Goal: Ask a question: Seek information or help from site administrators or community

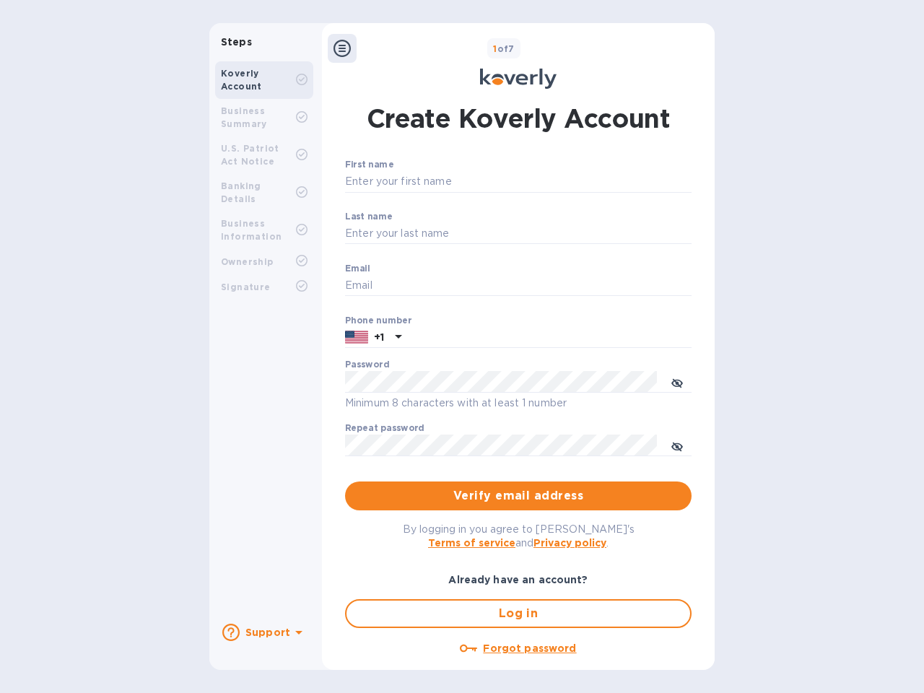
click at [263, 632] on b "Support" at bounding box center [267, 632] width 45 height 12
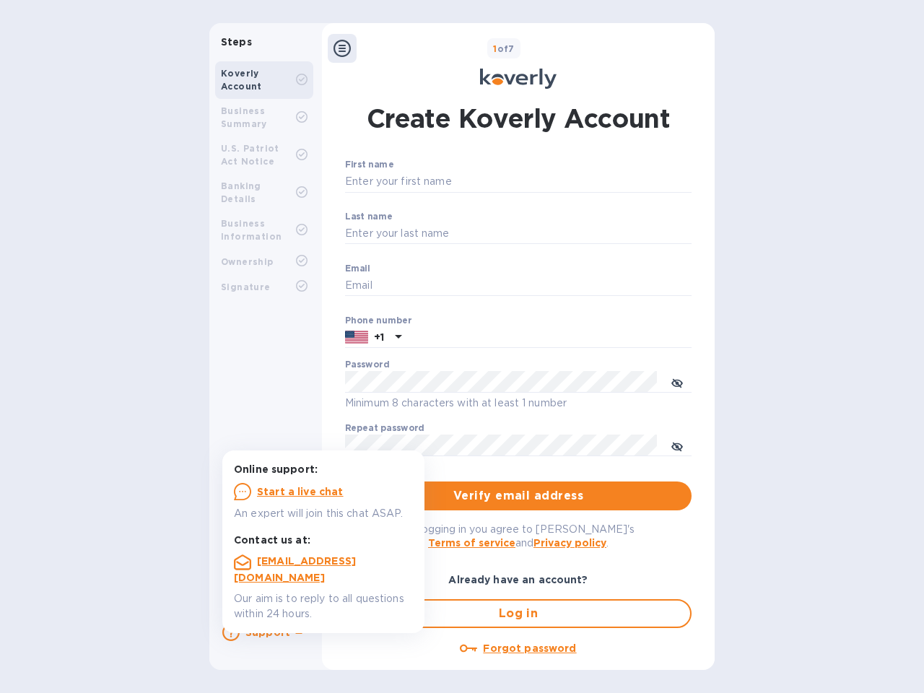
click at [231, 632] on icon at bounding box center [230, 632] width 17 height 17
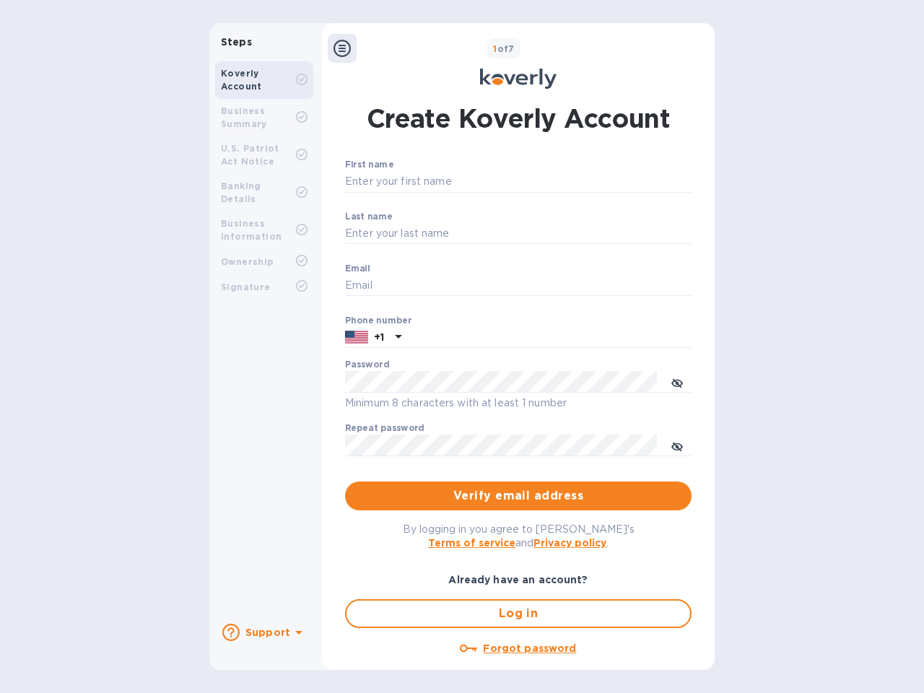
click at [297, 634] on icon at bounding box center [298, 633] width 7 height 4
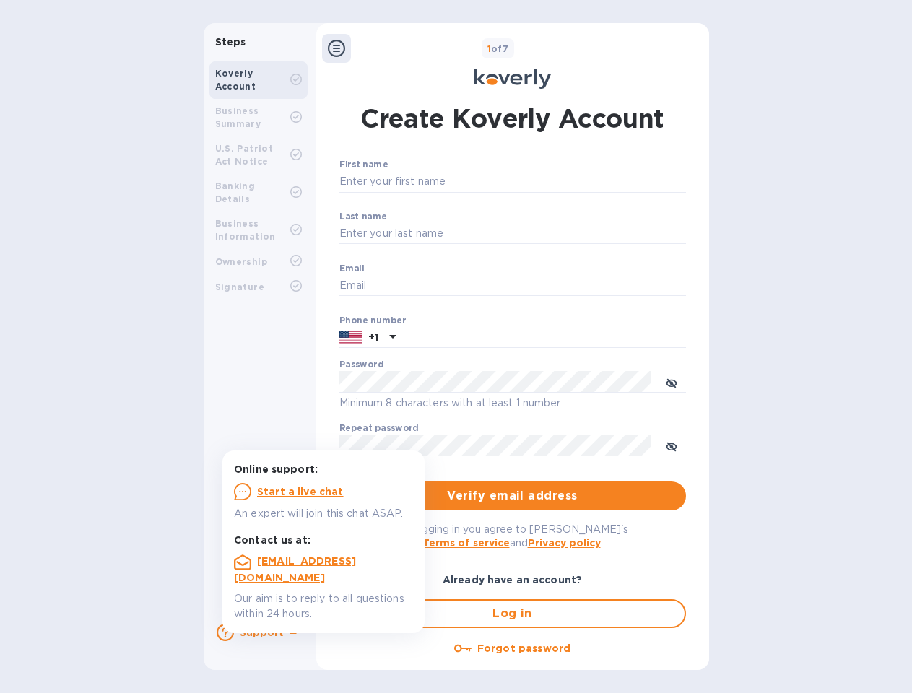
click at [342, 48] on icon at bounding box center [336, 48] width 17 height 17
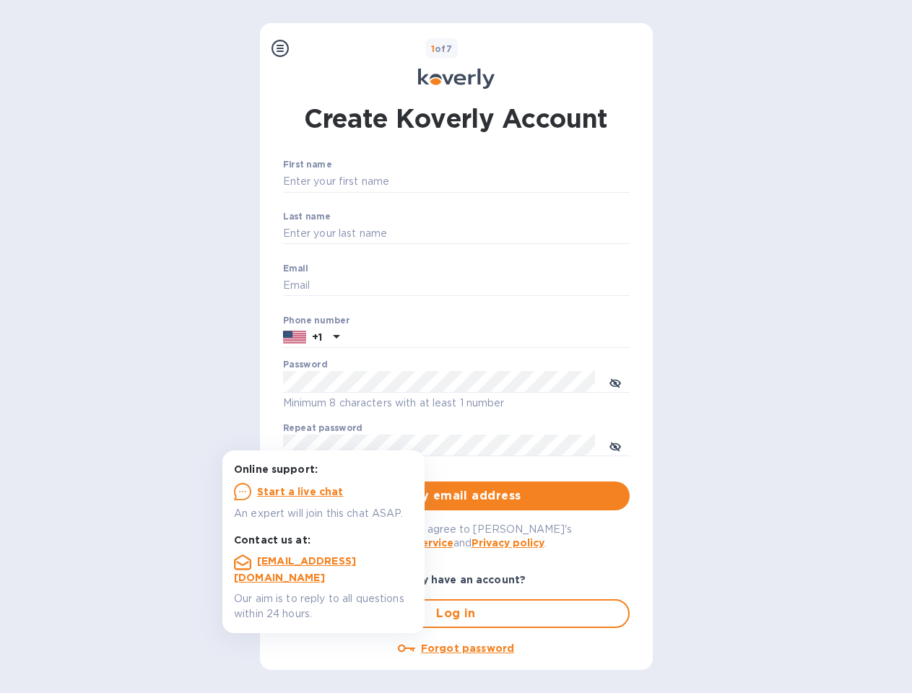
click at [515, 182] on input "First name" at bounding box center [456, 182] width 346 height 22
click at [515, 234] on input "Last name" at bounding box center [456, 234] width 346 height 22
click at [515, 286] on input "Email" at bounding box center [456, 286] width 346 height 22
click at [515, 338] on input "text" at bounding box center [487, 338] width 284 height 22
click at [373, 338] on input "text" at bounding box center [487, 338] width 284 height 22
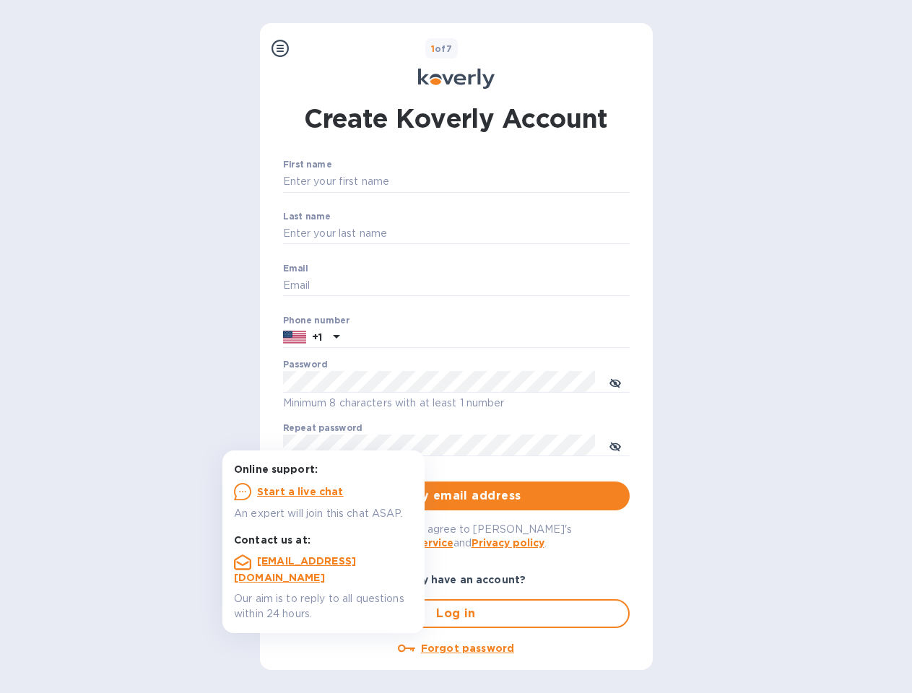
click at [396, 338] on input "text" at bounding box center [487, 338] width 284 height 22
